Goal: Information Seeking & Learning: Find specific page/section

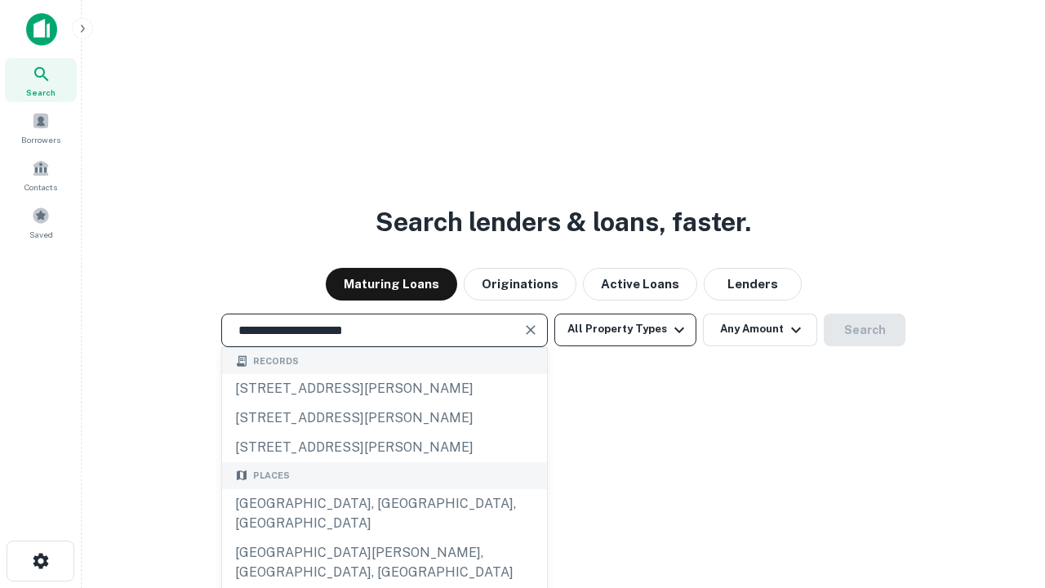
click at [384, 538] on div "[GEOGRAPHIC_DATA], [GEOGRAPHIC_DATA], [GEOGRAPHIC_DATA]" at bounding box center [384, 513] width 325 height 49
click at [625, 329] on button "All Property Types" at bounding box center [625, 329] width 142 height 33
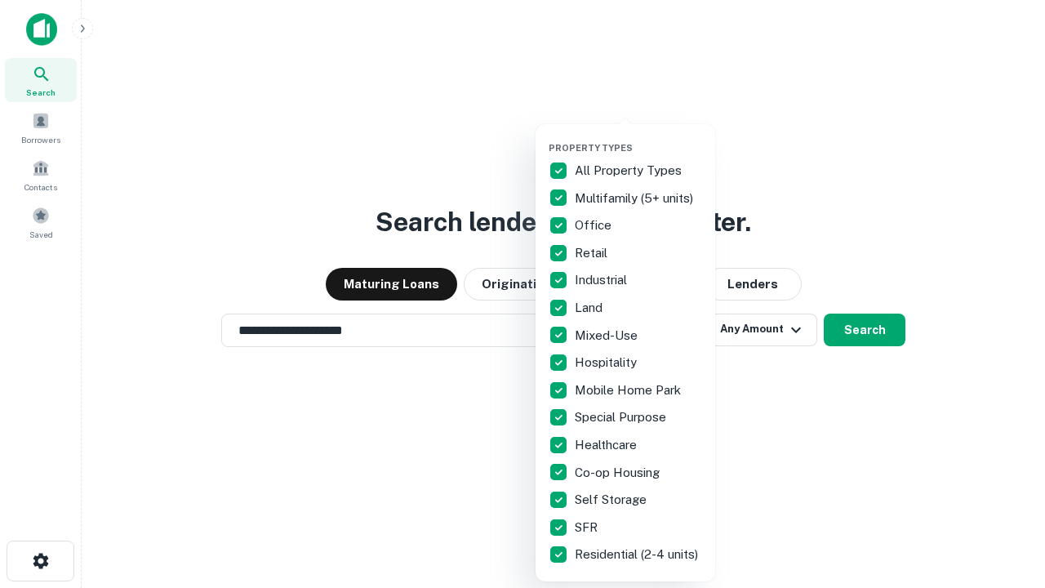
type input "**********"
click at [638, 137] on button "button" at bounding box center [638, 137] width 180 height 1
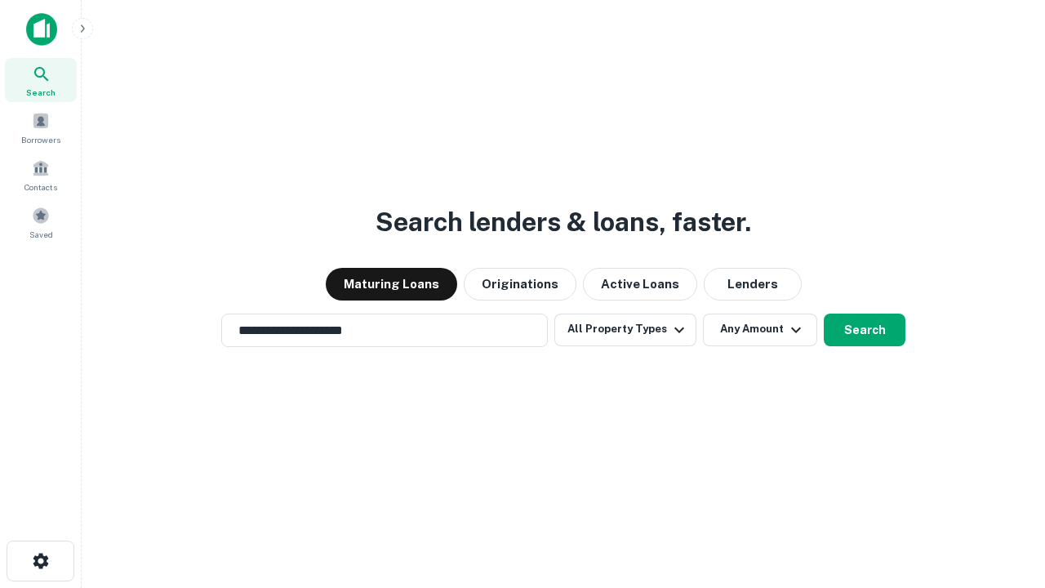
scroll to position [10, 197]
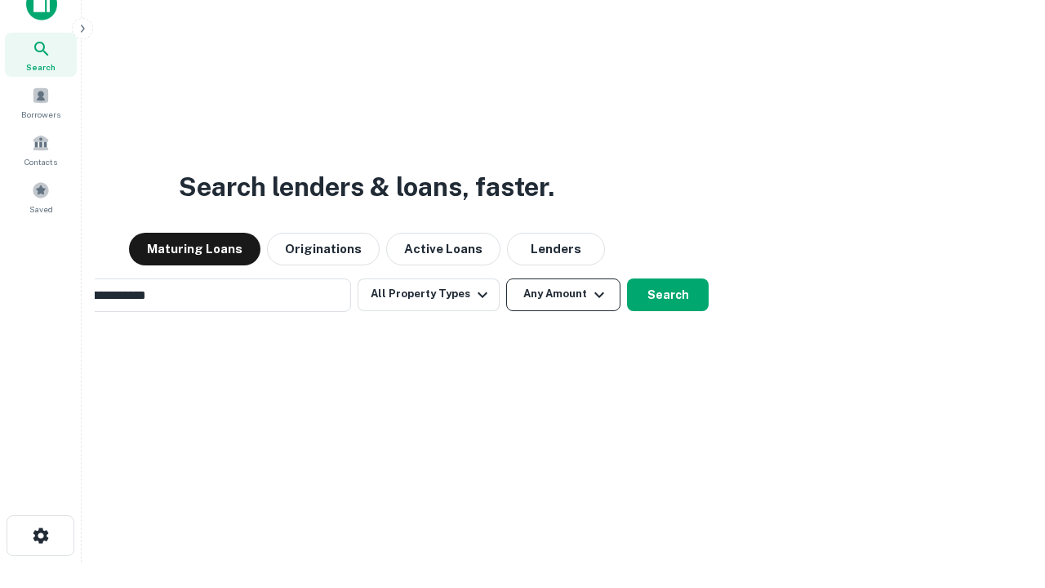
click at [506, 278] on button "Any Amount" at bounding box center [563, 294] width 114 height 33
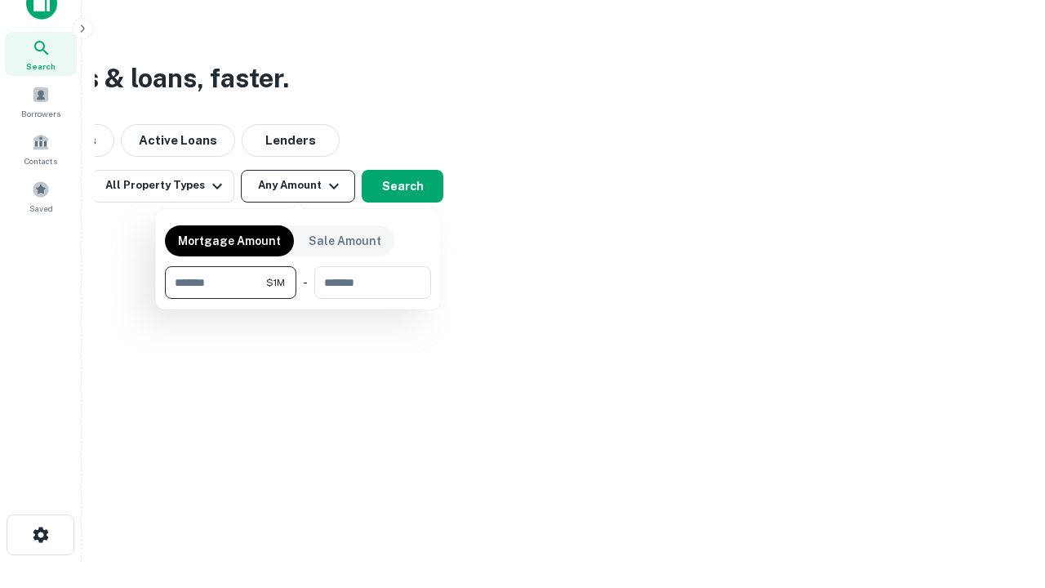
type input "*******"
click at [298, 299] on button "button" at bounding box center [298, 299] width 266 height 1
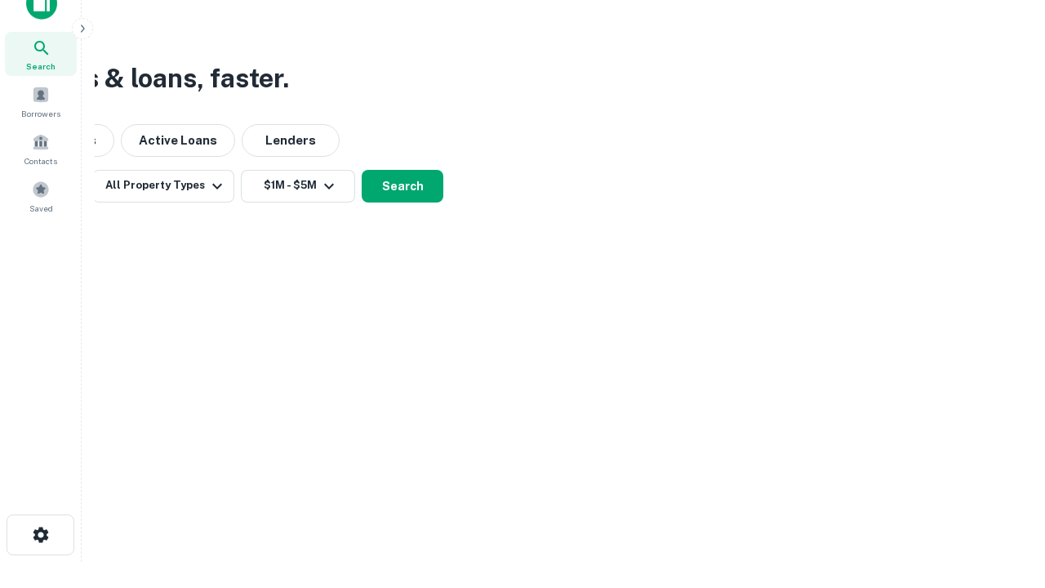
scroll to position [10, 301]
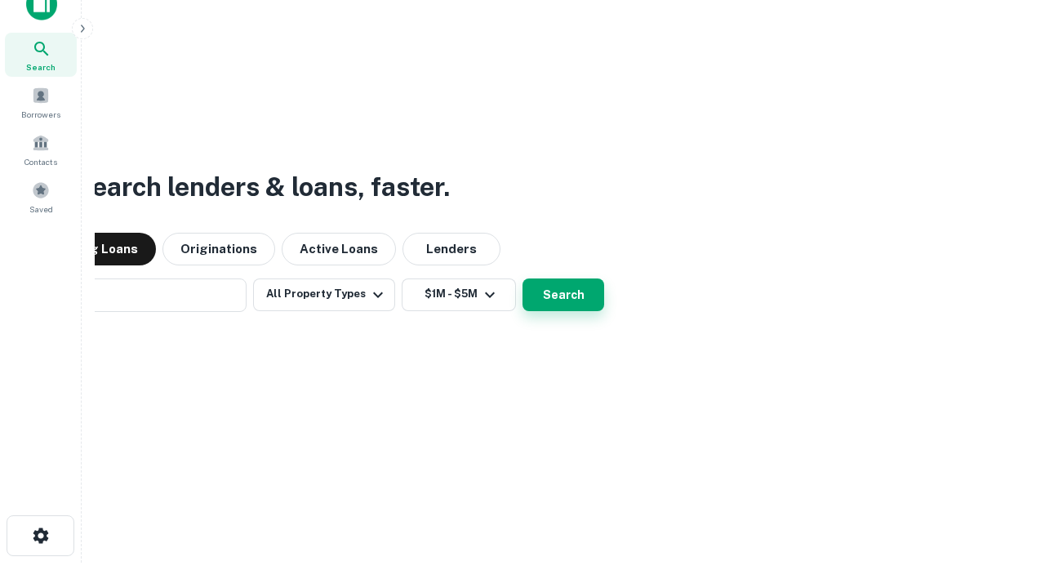
click at [522, 278] on button "Search" at bounding box center [563, 294] width 82 height 33
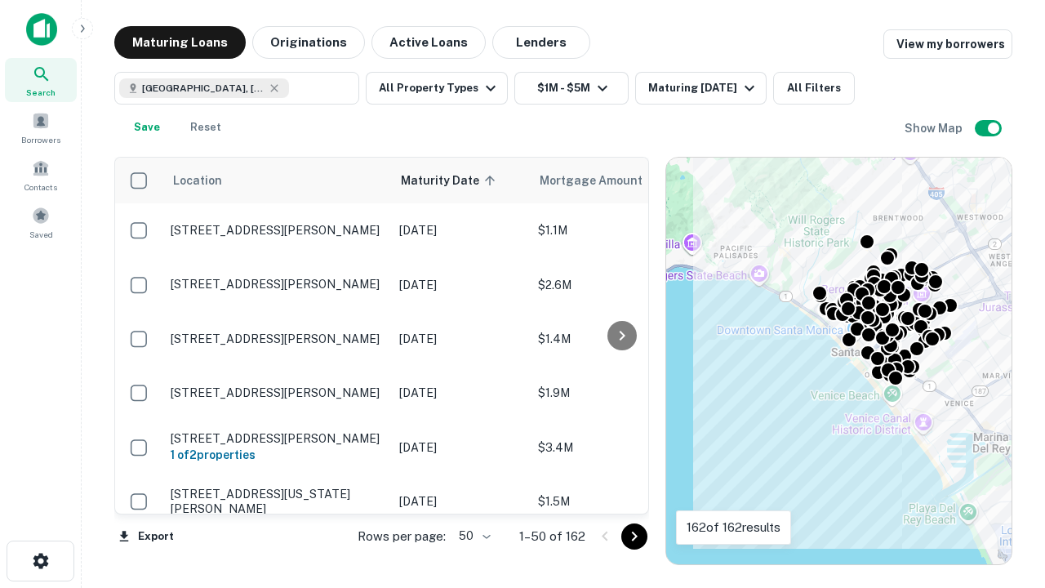
click at [472, 535] on body "Search Borrowers Contacts Saved Maturing Loans Originations Active Loans Lender…" at bounding box center [522, 294] width 1045 height 588
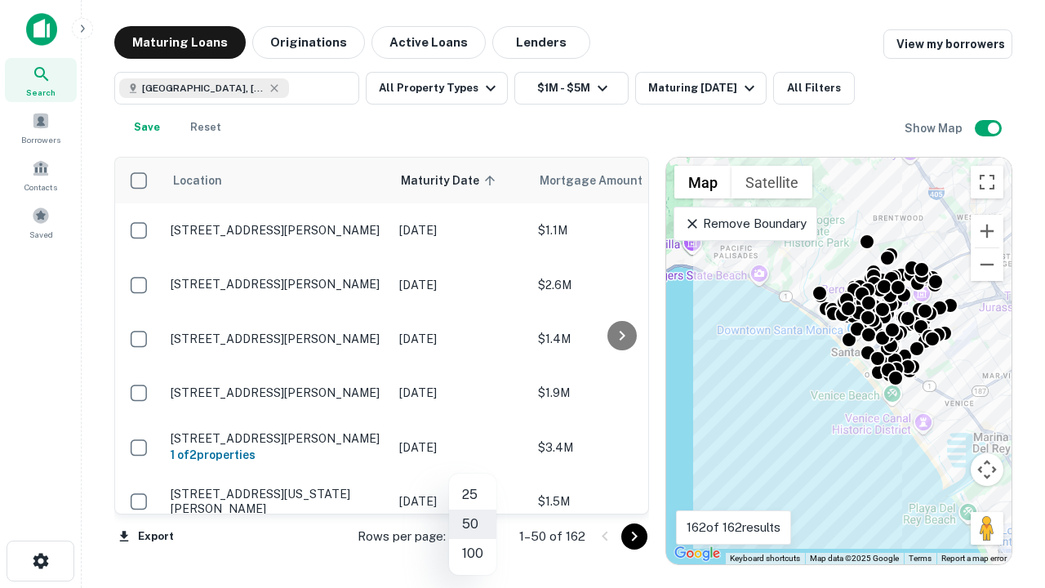
click at [473, 495] on li "25" at bounding box center [472, 494] width 47 height 29
click at [633, 535] on icon "Go to next page" at bounding box center [634, 536] width 20 height 20
